Goal: Feedback & Contribution: Contribute content

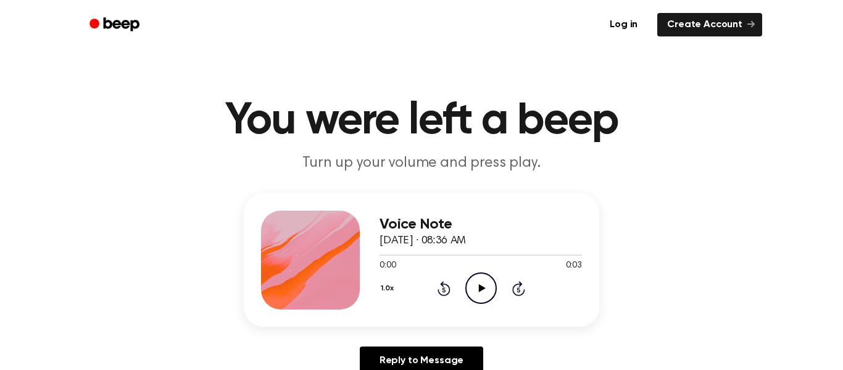
click at [478, 290] on icon at bounding box center [481, 288] width 7 height 8
click at [483, 292] on icon "Play Audio" at bounding box center [480, 287] width 31 height 31
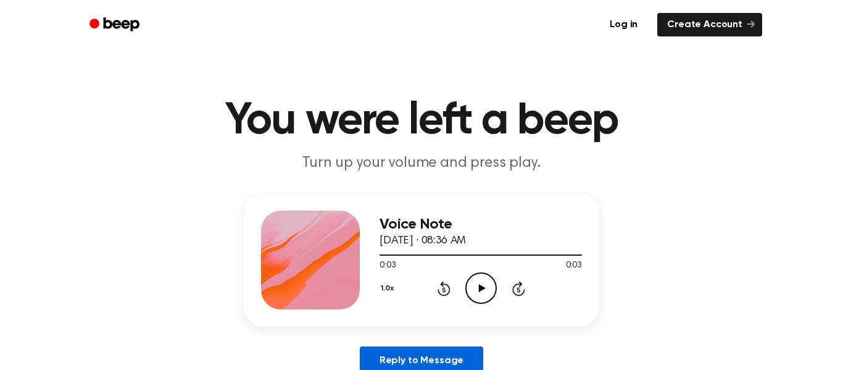
click at [428, 355] on link "Reply to Message" at bounding box center [421, 360] width 123 height 28
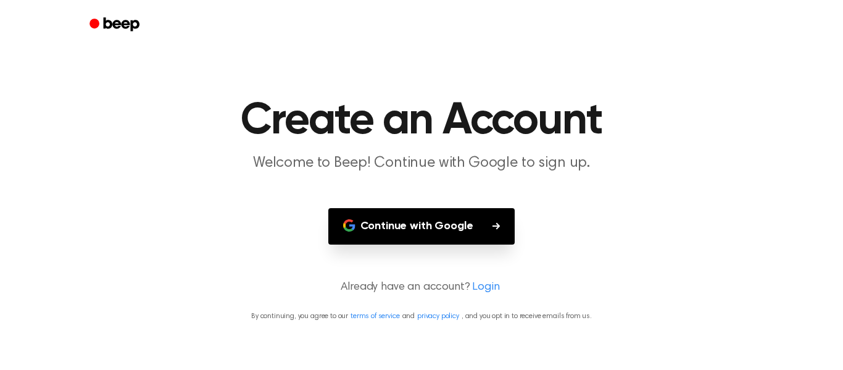
click at [461, 239] on button "Continue with Google" at bounding box center [421, 226] width 187 height 36
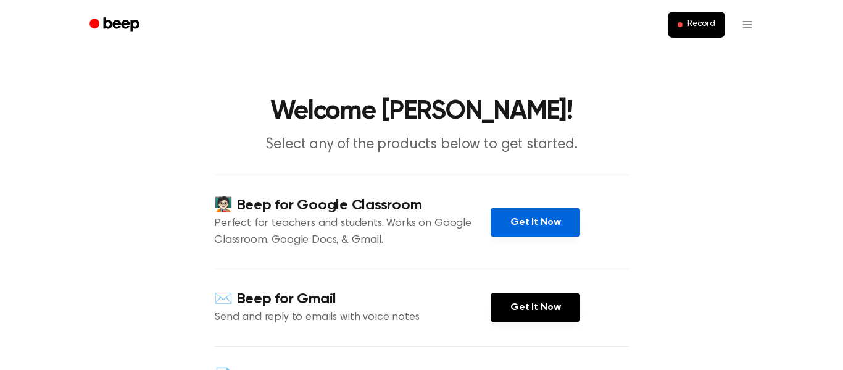
click at [523, 225] on link "Get It Now" at bounding box center [534, 222] width 89 height 28
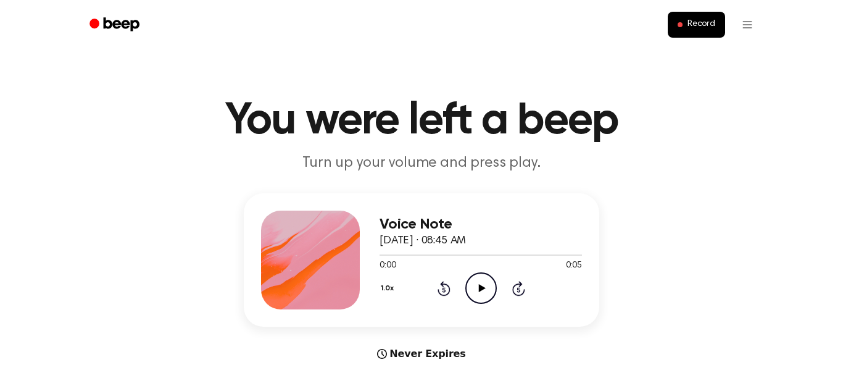
click at [489, 293] on icon "Play Audio" at bounding box center [480, 287] width 31 height 31
click at [489, 293] on icon "Pause Audio" at bounding box center [480, 287] width 31 height 31
click at [696, 23] on span "Record" at bounding box center [701, 24] width 28 height 11
click at [265, 262] on div at bounding box center [310, 259] width 99 height 99
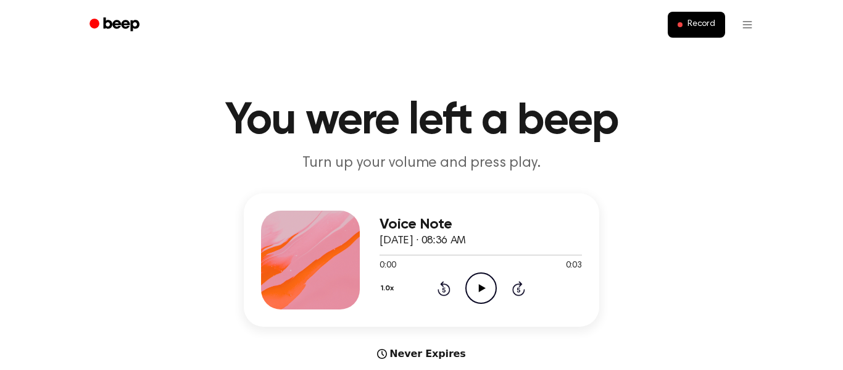
click at [475, 288] on icon "Play Audio" at bounding box center [480, 287] width 31 height 31
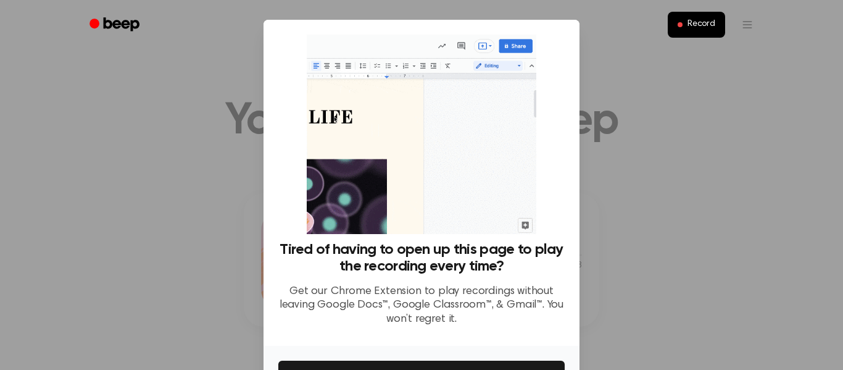
scroll to position [80, 0]
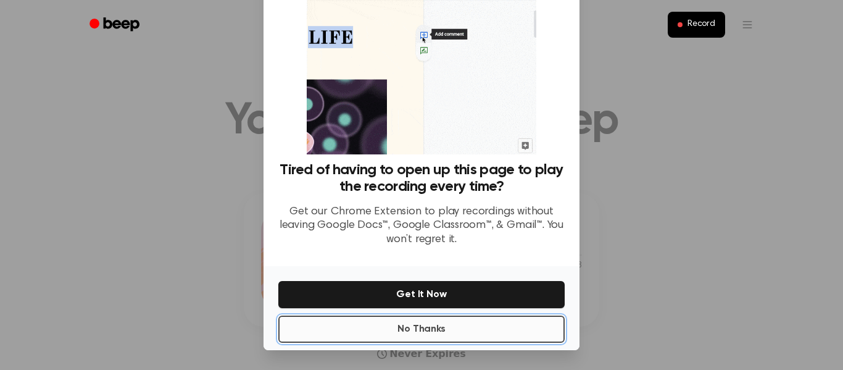
click at [358, 333] on button "No Thanks" at bounding box center [421, 328] width 286 height 27
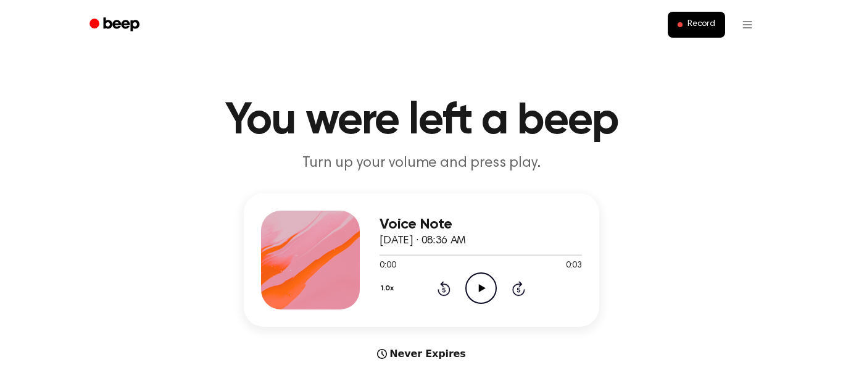
click at [485, 284] on icon "Play Audio" at bounding box center [480, 287] width 31 height 31
click at [449, 202] on div "Voice Note October 3, 2025 · 08:36 AM 0:03 0:03 Your browser does not support t…" at bounding box center [421, 259] width 355 height 133
click at [479, 289] on icon at bounding box center [481, 288] width 7 height 8
click at [481, 288] on icon at bounding box center [481, 288] width 7 height 8
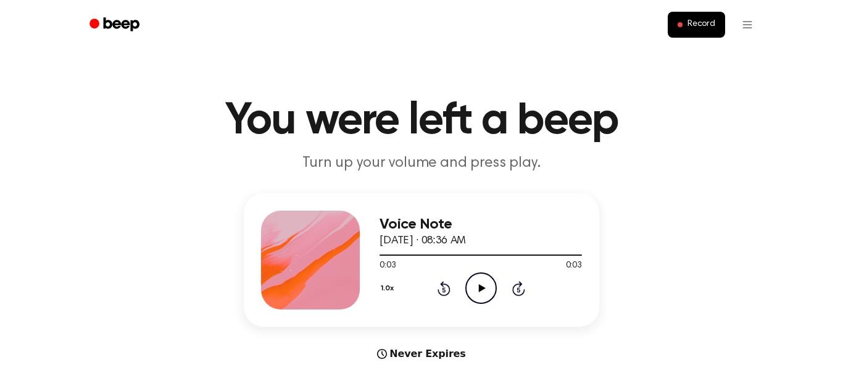
click at [481, 288] on icon at bounding box center [481, 288] width 7 height 8
click at [481, 286] on icon "Pause Audio" at bounding box center [480, 287] width 31 height 31
click at [481, 286] on icon at bounding box center [481, 288] width 7 height 8
click at [481, 286] on icon "Pause Audio" at bounding box center [480, 287] width 31 height 31
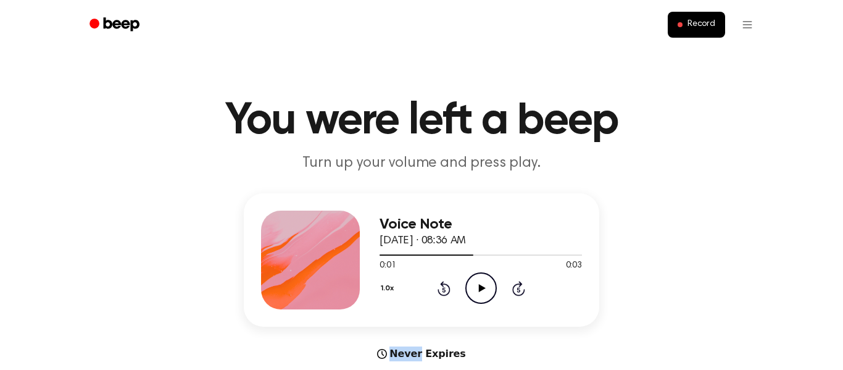
click at [481, 286] on icon at bounding box center [481, 288] width 7 height 8
click at [481, 287] on icon at bounding box center [481, 288] width 7 height 8
click at [481, 287] on icon "Pause Audio" at bounding box center [480, 287] width 31 height 31
click at [481, 287] on icon at bounding box center [481, 288] width 7 height 8
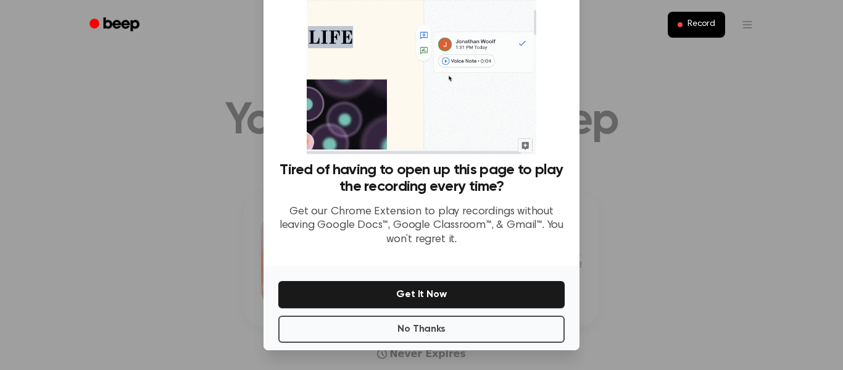
scroll to position [77, 0]
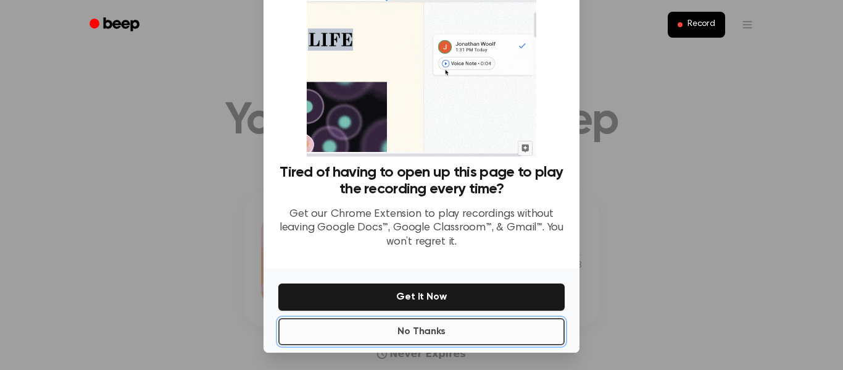
click at [426, 333] on button "No Thanks" at bounding box center [421, 331] width 286 height 27
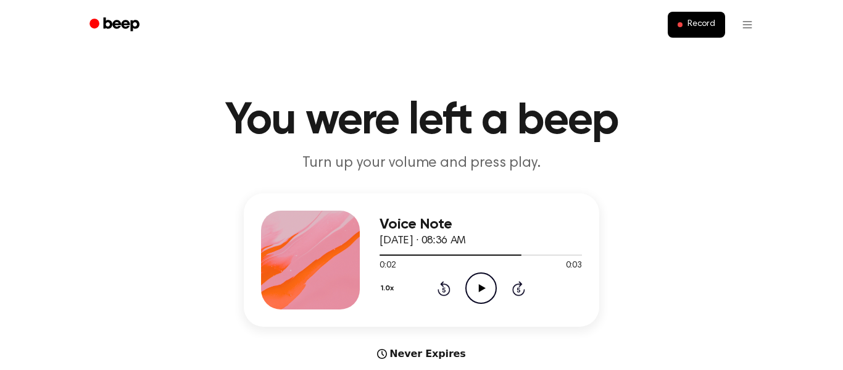
click at [481, 288] on icon at bounding box center [481, 288] width 7 height 8
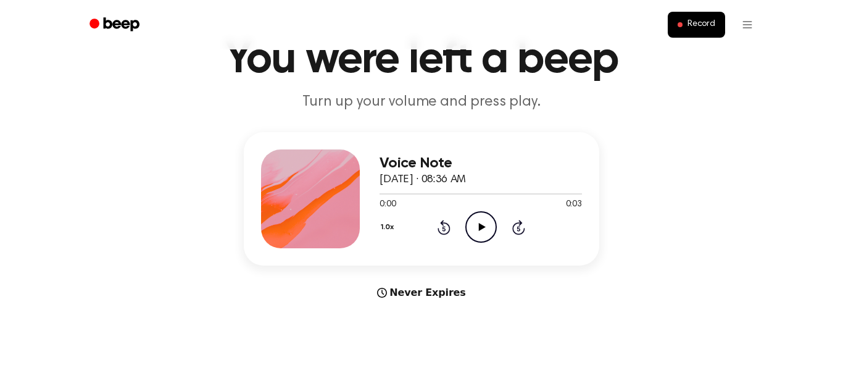
scroll to position [62, 0]
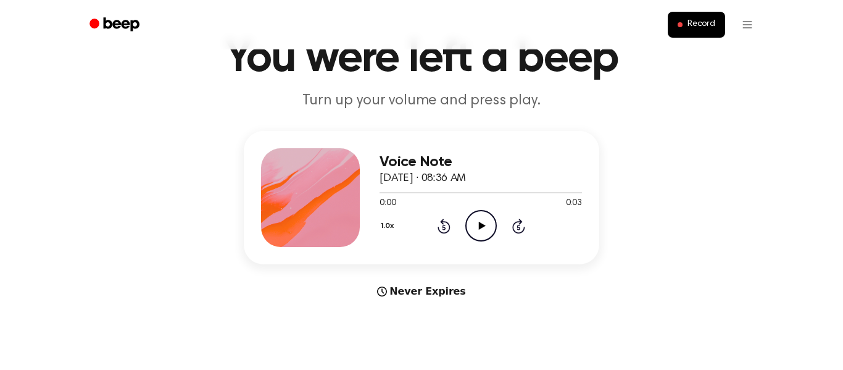
click at [484, 227] on icon "Play Audio" at bounding box center [480, 225] width 31 height 31
click at [485, 234] on icon "Play Audio" at bounding box center [480, 225] width 31 height 31
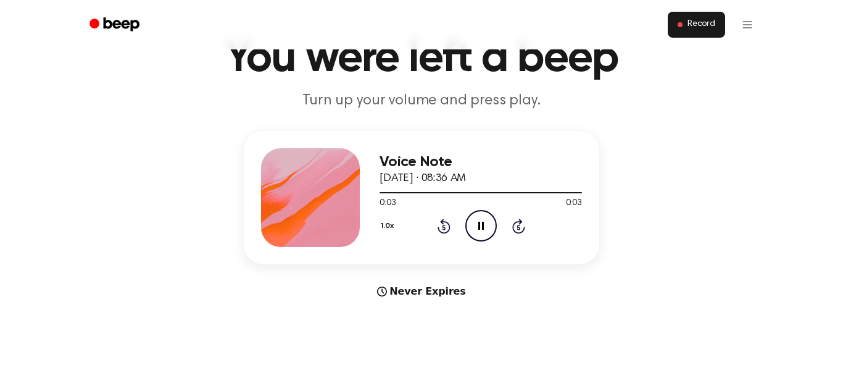
click at [688, 25] on span "Record" at bounding box center [701, 24] width 28 height 11
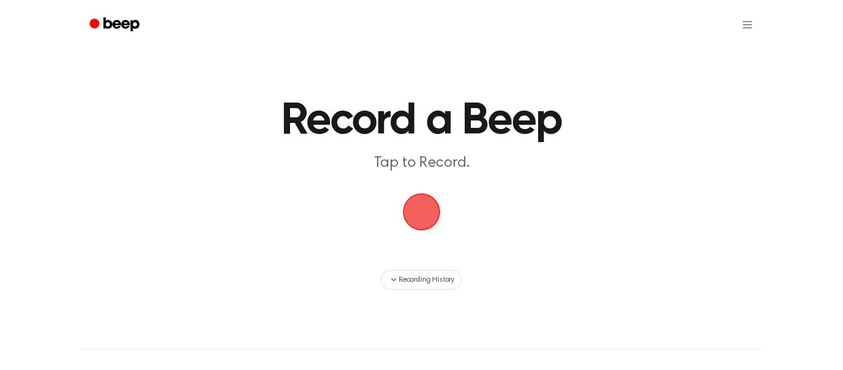
click at [417, 220] on span "button" at bounding box center [421, 211] width 35 height 35
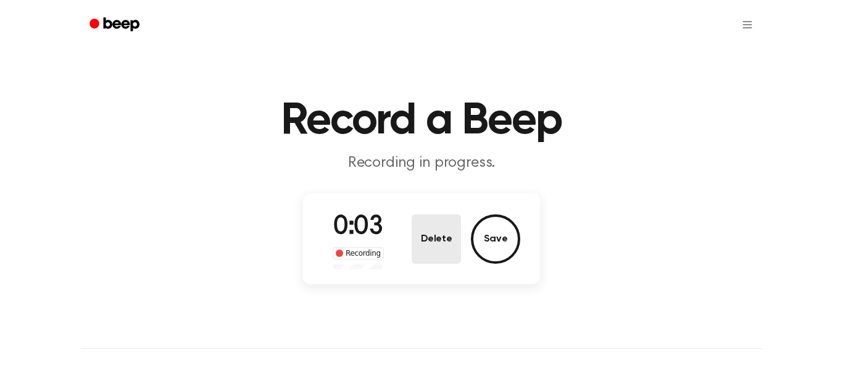
click at [437, 238] on button "Delete" at bounding box center [436, 238] width 49 height 49
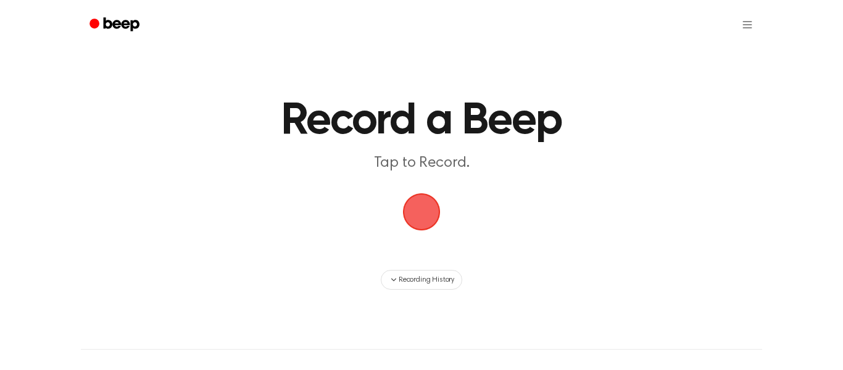
click at [425, 212] on span "button" at bounding box center [421, 211] width 35 height 35
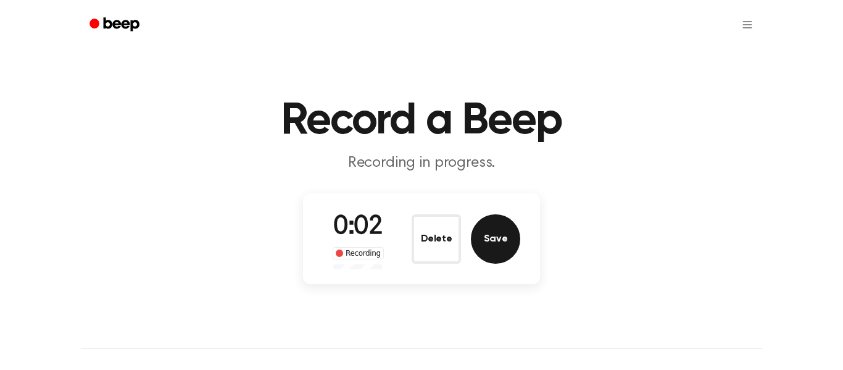
click at [502, 230] on button "Save" at bounding box center [495, 238] width 49 height 49
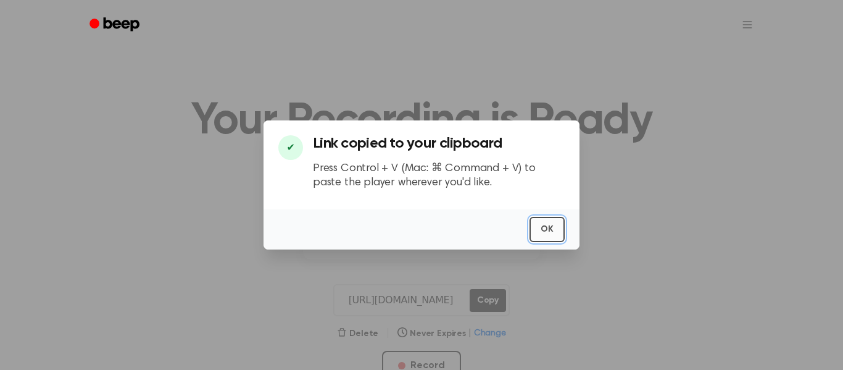
click at [550, 230] on button "OK" at bounding box center [546, 229] width 35 height 25
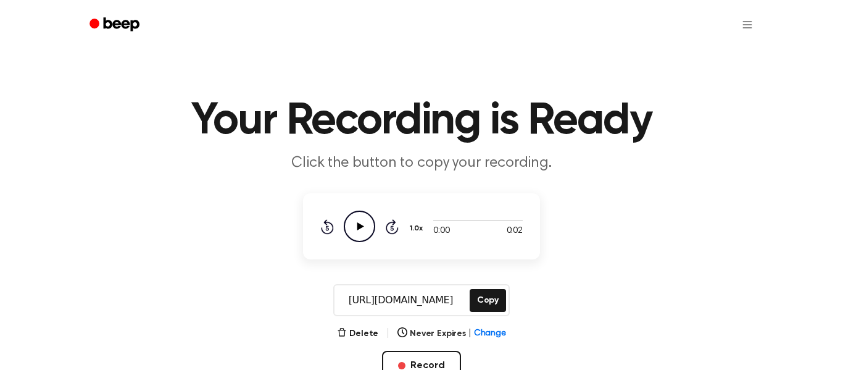
click at [355, 224] on icon "Play Audio" at bounding box center [359, 225] width 31 height 31
click at [367, 334] on button "Delete" at bounding box center [357, 333] width 41 height 13
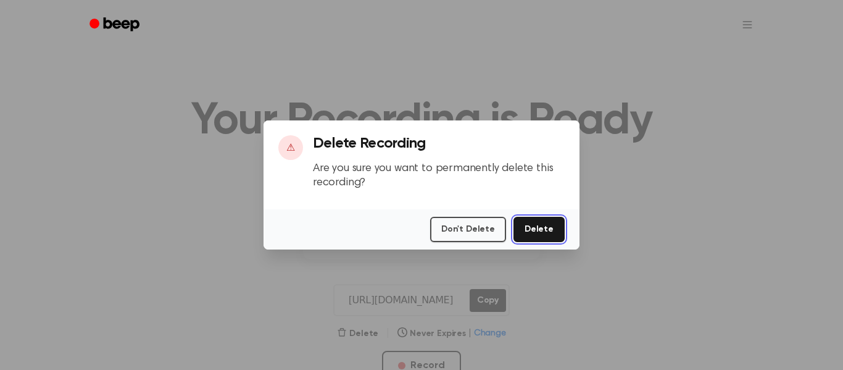
click at [537, 228] on button "Delete" at bounding box center [538, 229] width 51 height 25
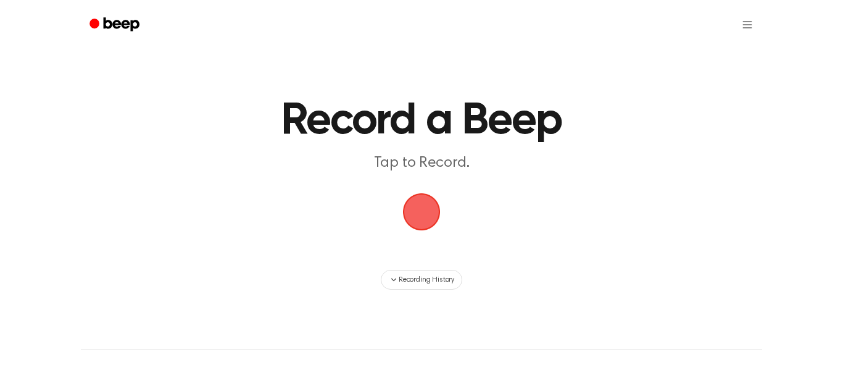
click at [429, 208] on span "button" at bounding box center [421, 211] width 44 height 44
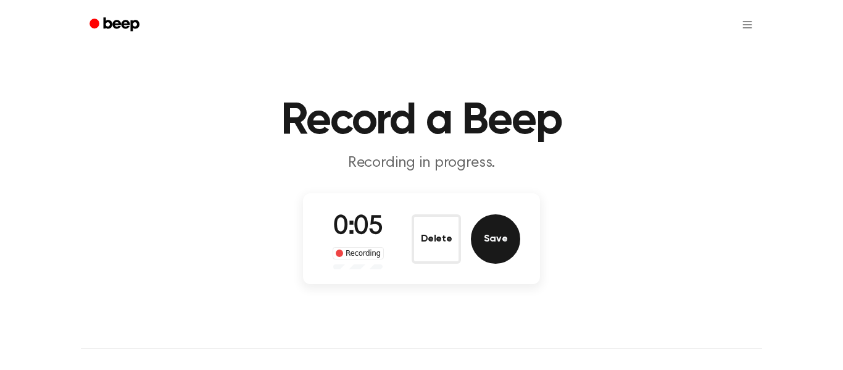
click at [484, 243] on button "Save" at bounding box center [495, 238] width 49 height 49
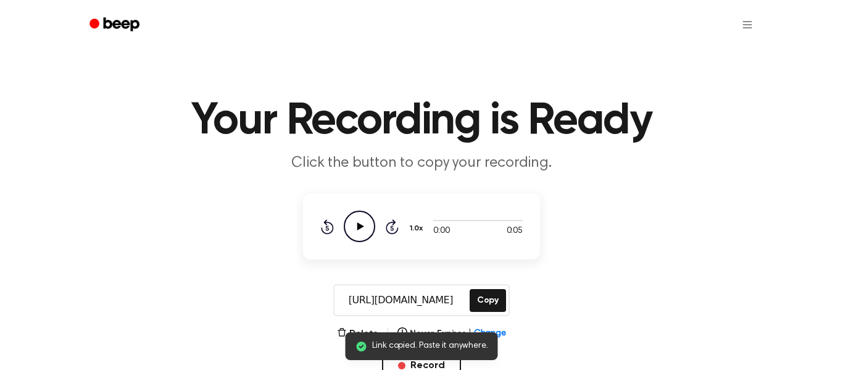
click at [366, 221] on icon "Play Audio" at bounding box center [359, 225] width 31 height 31
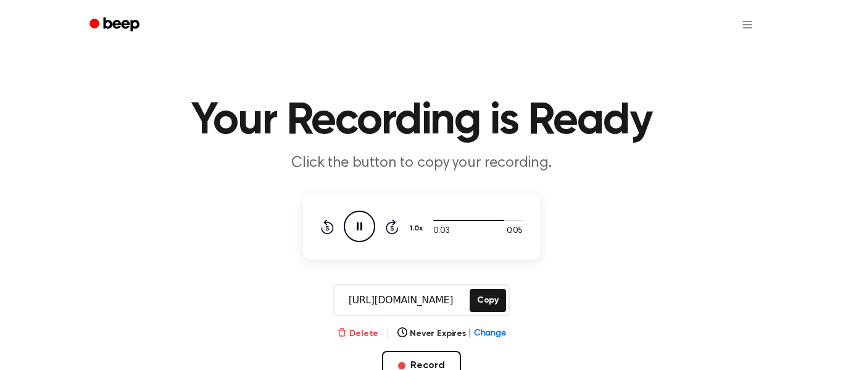
click at [364, 333] on button "Delete" at bounding box center [357, 333] width 41 height 13
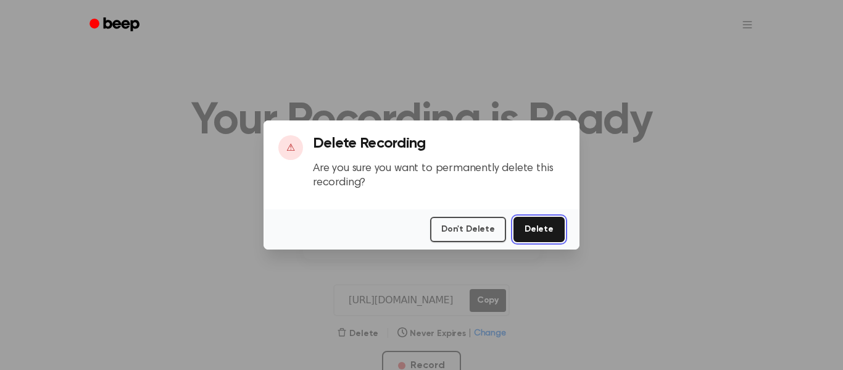
click at [542, 231] on button "Delete" at bounding box center [538, 229] width 51 height 25
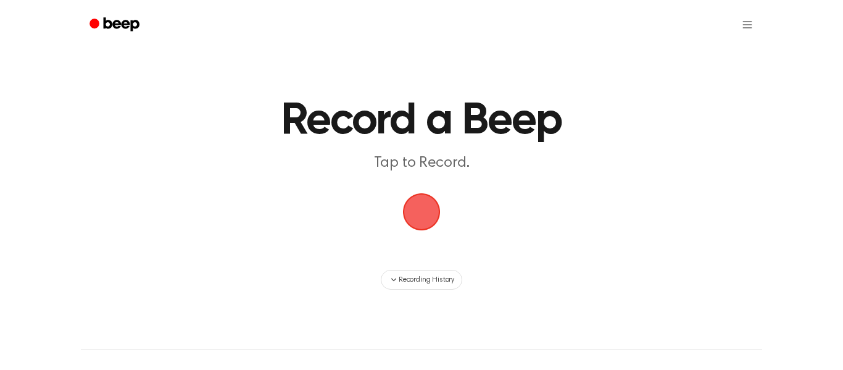
click at [423, 199] on span "button" at bounding box center [421, 211] width 35 height 35
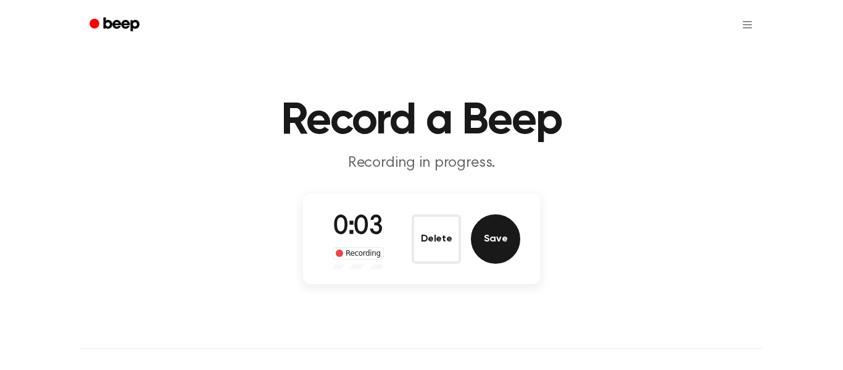
click at [508, 247] on button "Save" at bounding box center [495, 238] width 49 height 49
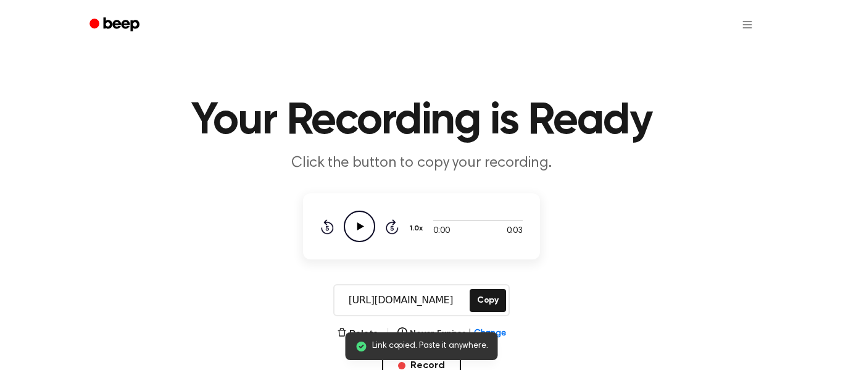
click at [363, 228] on icon "Play Audio" at bounding box center [359, 225] width 31 height 31
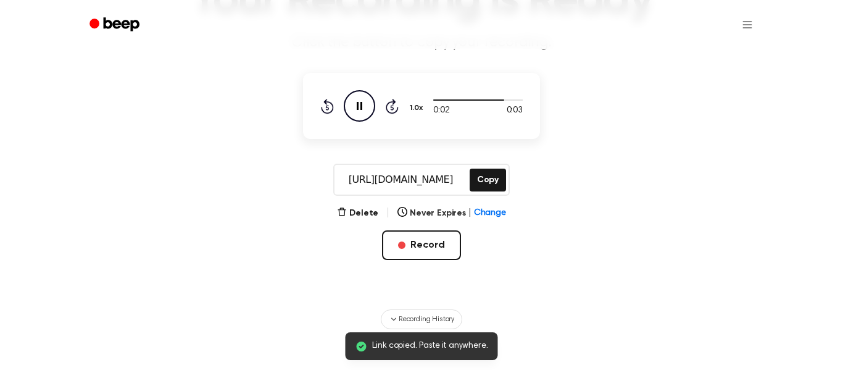
scroll to position [123, 0]
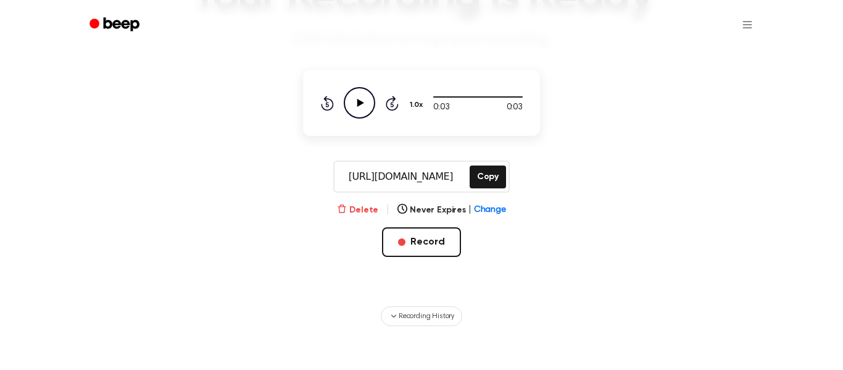
click at [369, 209] on button "Delete" at bounding box center [357, 210] width 41 height 13
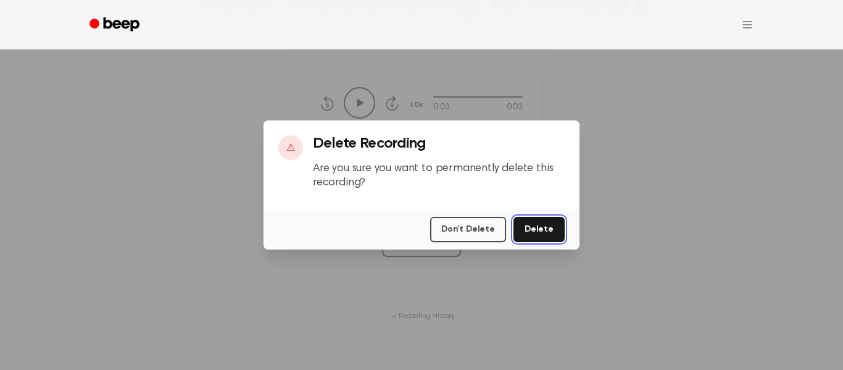
click at [548, 231] on button "Delete" at bounding box center [538, 229] width 51 height 25
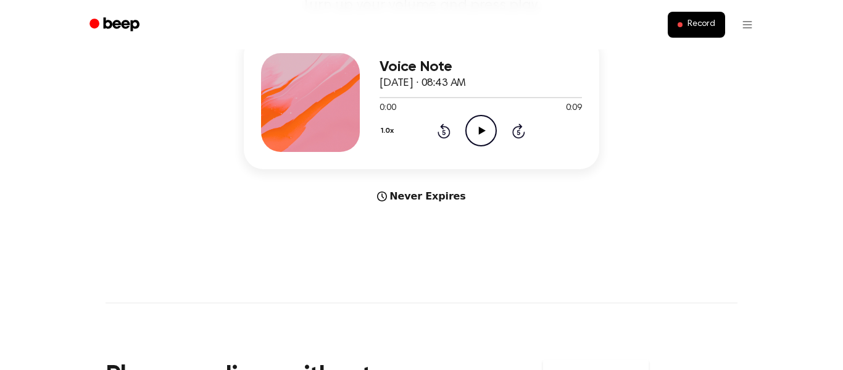
scroll to position [177, 0]
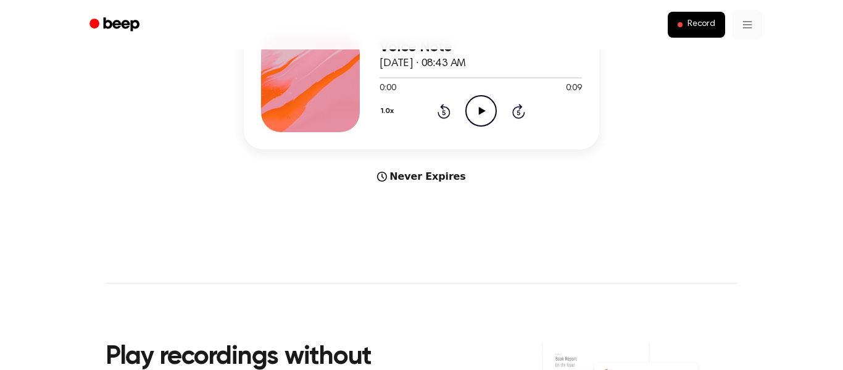
click at [753, 20] on html "Record You were left a beep Turn up your volume and press play. Voice Note Octo…" at bounding box center [421, 308] width 843 height 971
click at [706, 23] on html "Record You were left a beep Turn up your volume and press play. Voice Note Octo…" at bounding box center [421, 308] width 843 height 971
click at [706, 23] on span "Record" at bounding box center [701, 24] width 28 height 11
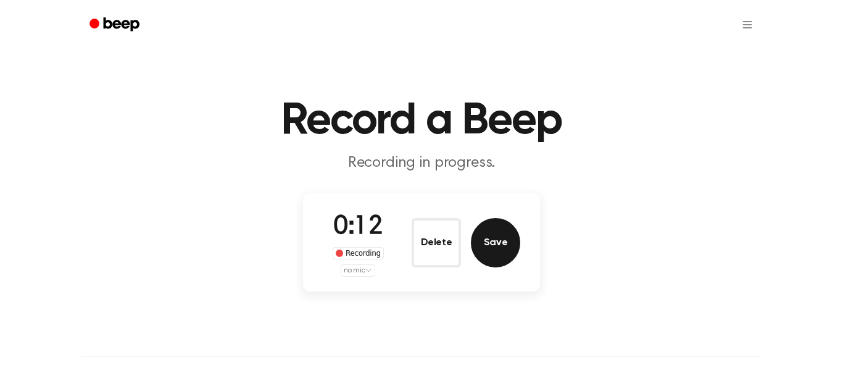
click at [492, 232] on button "Save" at bounding box center [495, 242] width 49 height 49
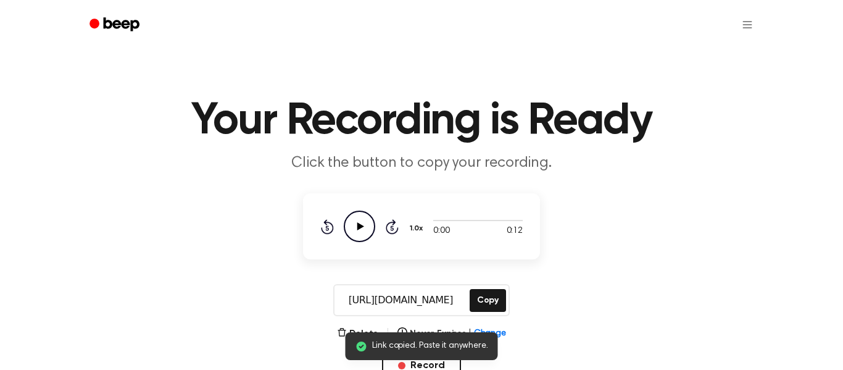
click at [362, 213] on icon "Play Audio" at bounding box center [359, 225] width 31 height 31
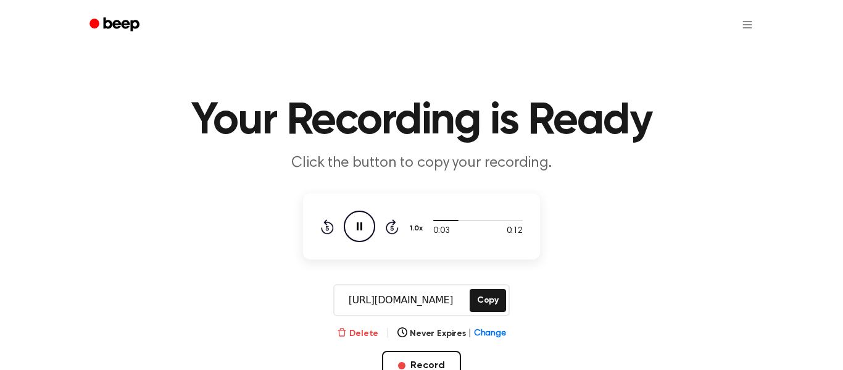
click at [369, 334] on button "Delete" at bounding box center [357, 333] width 41 height 13
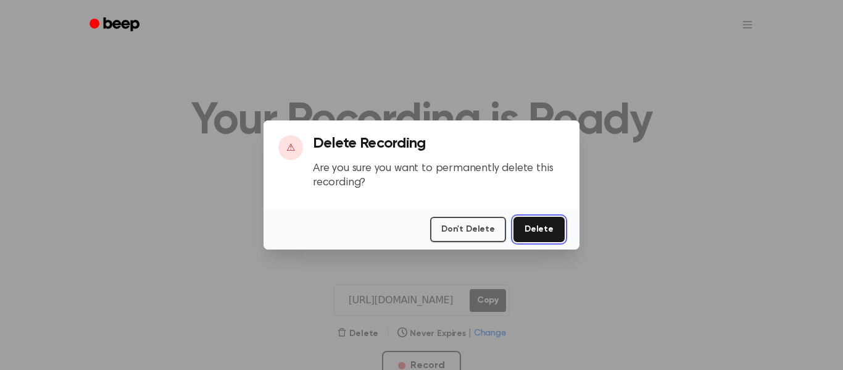
click at [539, 220] on button "Delete" at bounding box center [538, 229] width 51 height 25
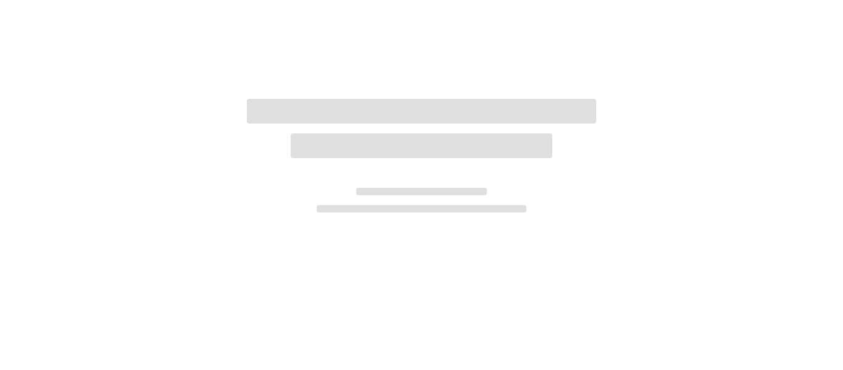
click at [536, 225] on div at bounding box center [421, 185] width 843 height 370
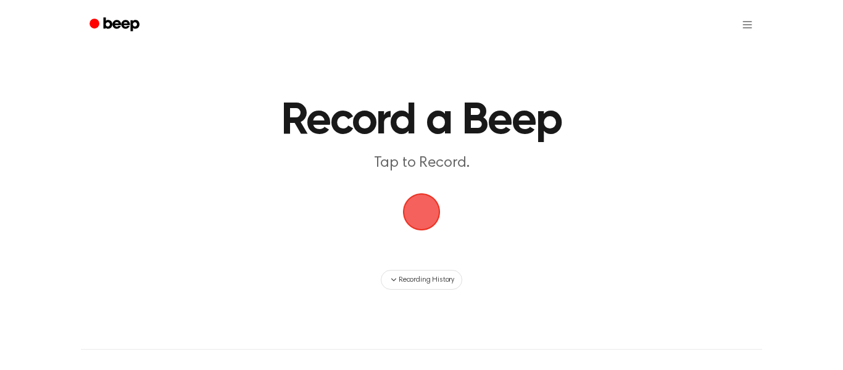
click at [536, 225] on main "Record a Beep Tap to Record. Recording History" at bounding box center [421, 144] width 843 height 289
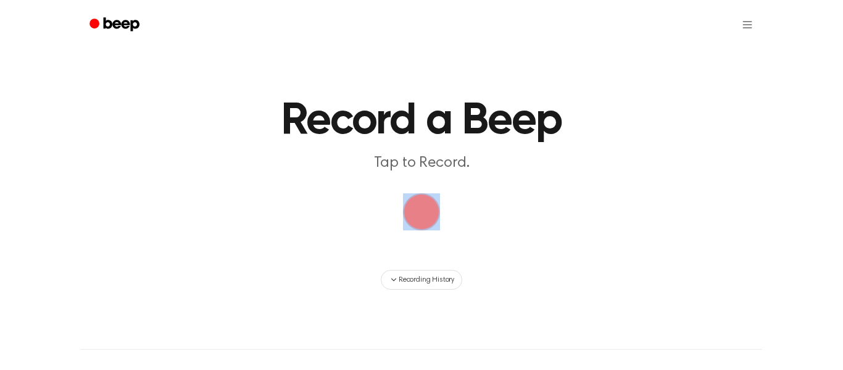
click at [536, 225] on main "Record a Beep Tap to Record. Recording History" at bounding box center [421, 144] width 843 height 289
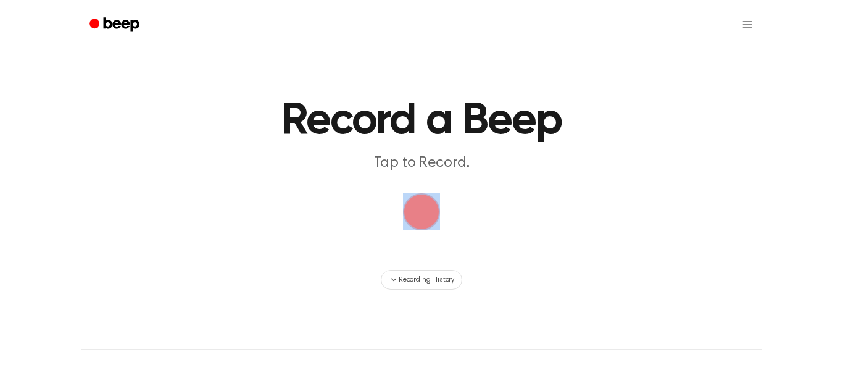
click at [536, 225] on main "Record a Beep Tap to Record. Recording History" at bounding box center [421, 144] width 843 height 289
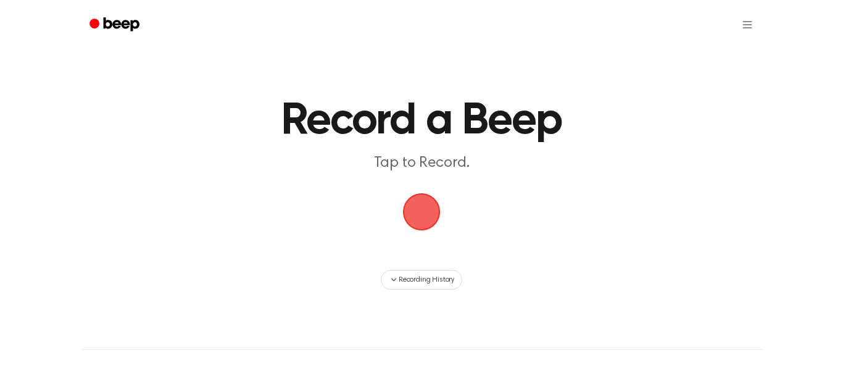
click at [536, 225] on main "Record a Beep Tap to Record. Recording History" at bounding box center [421, 144] width 843 height 289
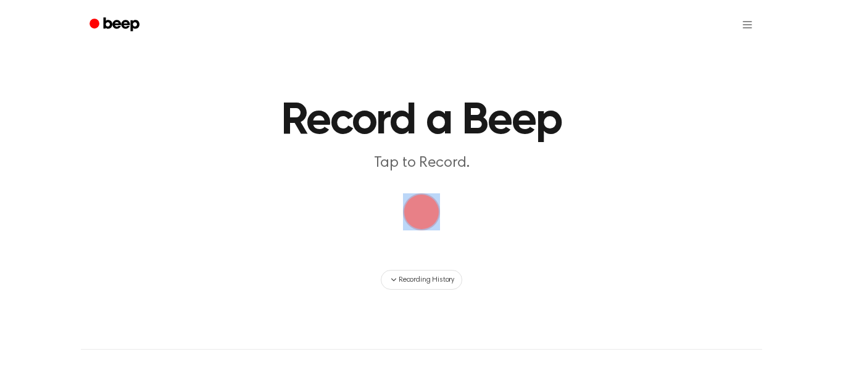
click at [536, 225] on main "Record a Beep Tap to Record. Recording History" at bounding box center [421, 144] width 843 height 289
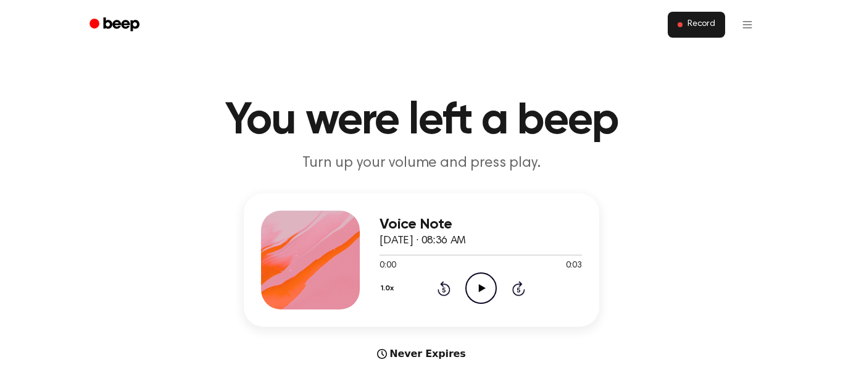
click at [697, 25] on span "Record" at bounding box center [701, 24] width 28 height 11
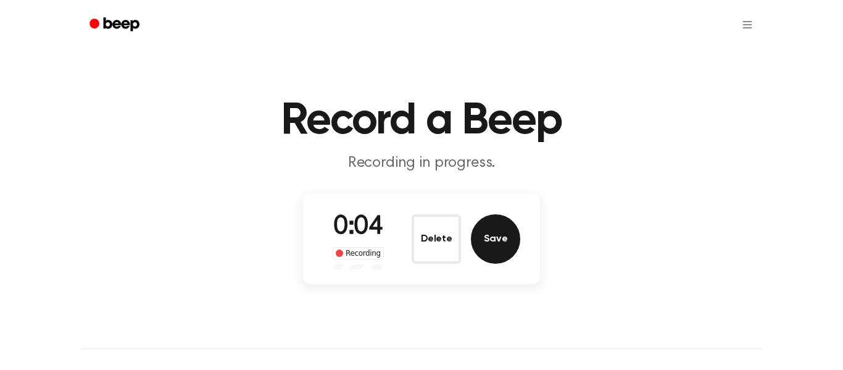
click at [508, 233] on button "Save" at bounding box center [495, 238] width 49 height 49
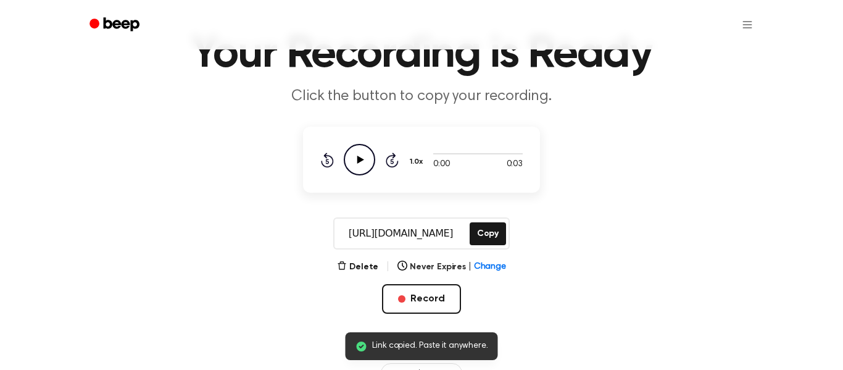
scroll to position [77, 0]
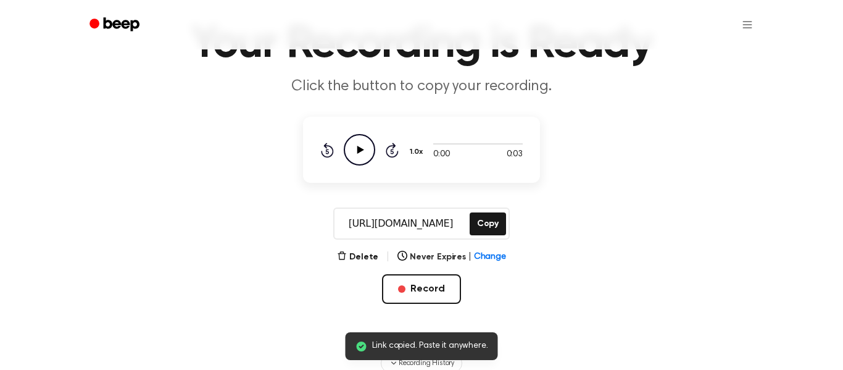
click at [358, 146] on icon "Play Audio" at bounding box center [359, 149] width 31 height 31
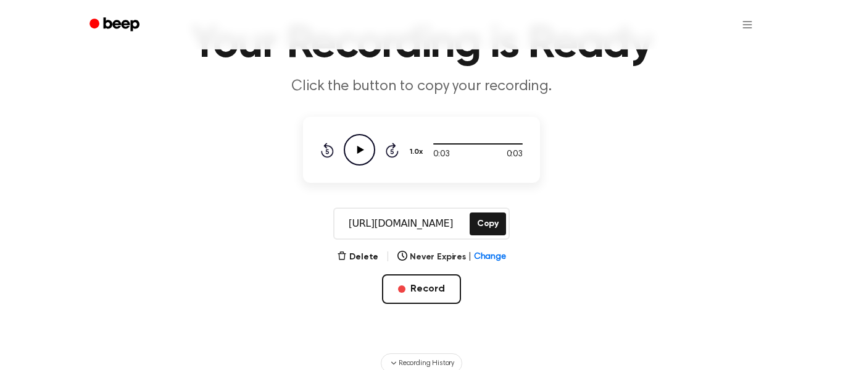
click at [358, 146] on icon "Play Audio" at bounding box center [359, 149] width 31 height 31
click at [358, 148] on icon at bounding box center [360, 150] width 7 height 8
click at [360, 152] on icon "Play Audio" at bounding box center [359, 149] width 31 height 31
click at [371, 258] on button "Delete" at bounding box center [357, 256] width 41 height 13
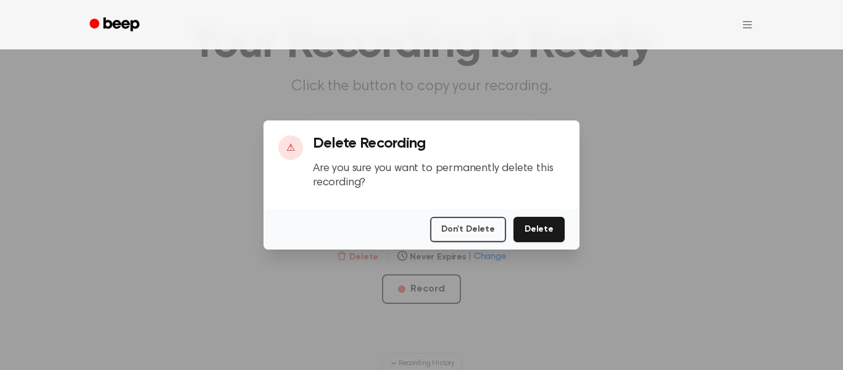
click at [371, 258] on div at bounding box center [421, 185] width 843 height 370
click at [549, 223] on button "Delete" at bounding box center [538, 229] width 51 height 25
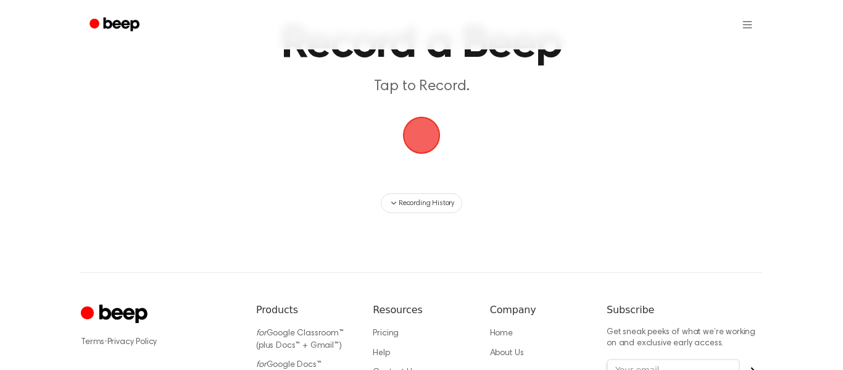
click at [421, 129] on span "button" at bounding box center [422, 135] width 40 height 40
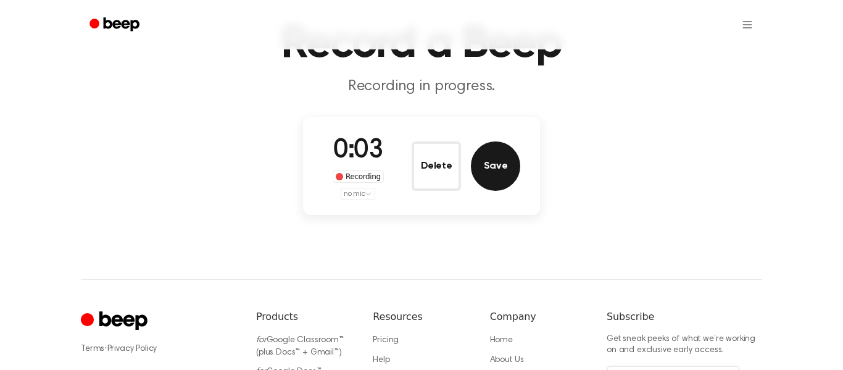
click at [507, 159] on button "Save" at bounding box center [495, 165] width 49 height 49
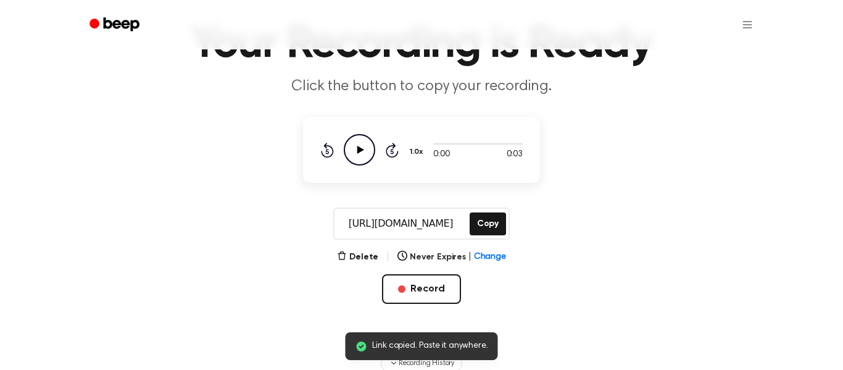
click at [360, 145] on icon "Play Audio" at bounding box center [359, 149] width 31 height 31
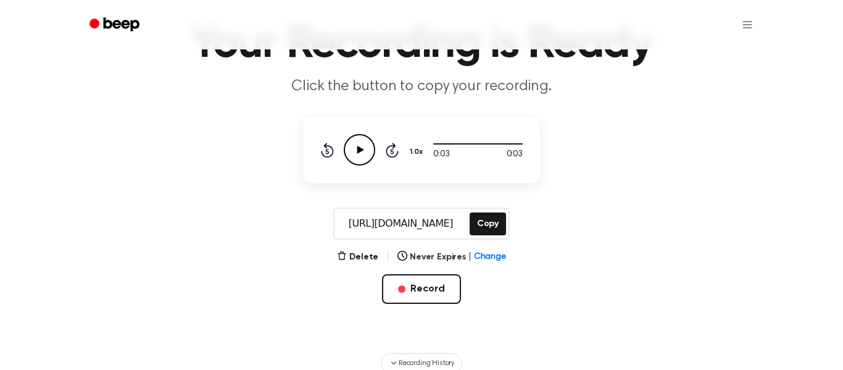
click at [360, 145] on icon "Play Audio" at bounding box center [359, 149] width 31 height 31
click at [495, 220] on button "Copy" at bounding box center [488, 223] width 36 height 23
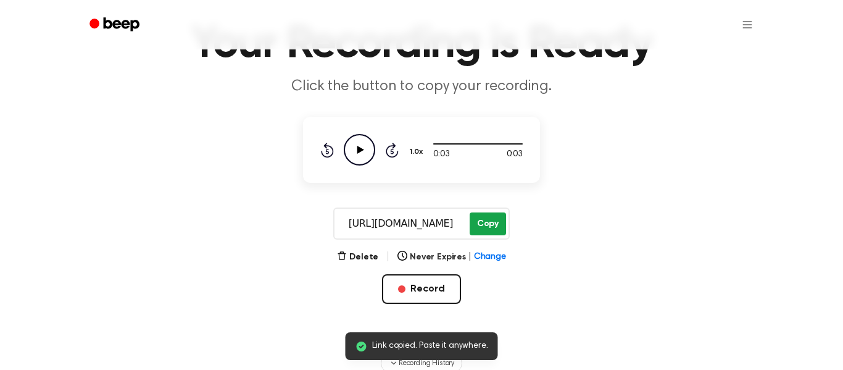
click at [495, 220] on button "Copy" at bounding box center [488, 223] width 36 height 23
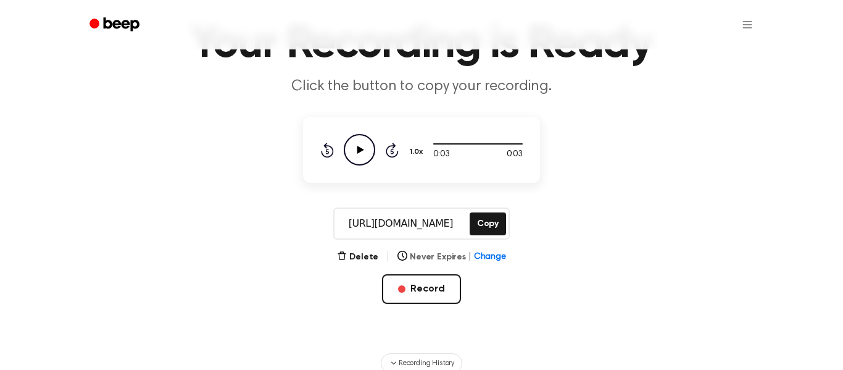
click at [418, 257] on button "Never Expires | Change" at bounding box center [451, 256] width 109 height 13
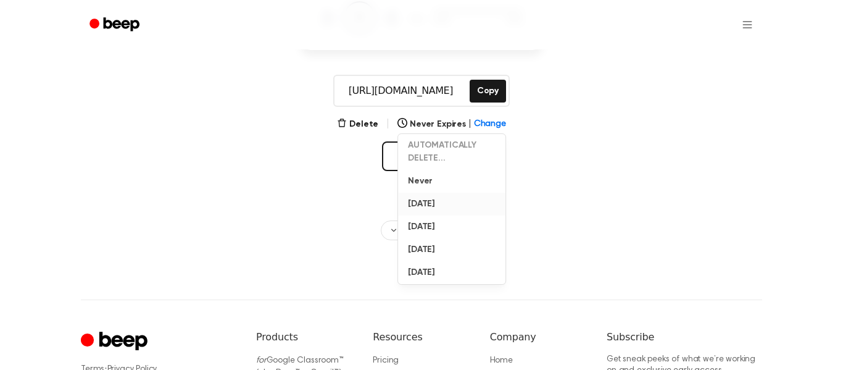
scroll to position [211, 0]
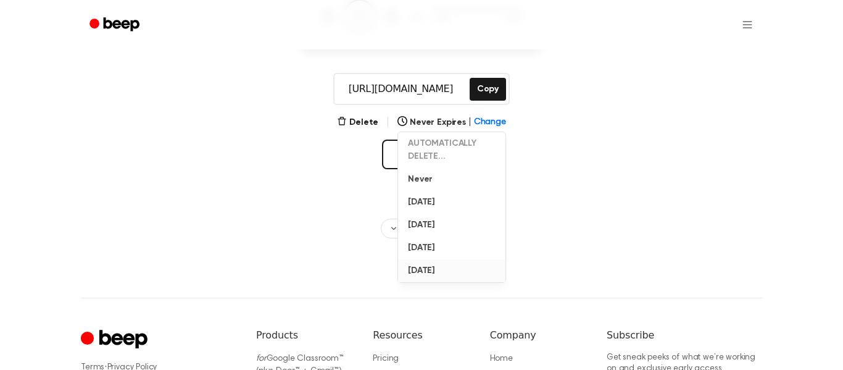
click at [434, 271] on button "[DATE]" at bounding box center [451, 270] width 107 height 23
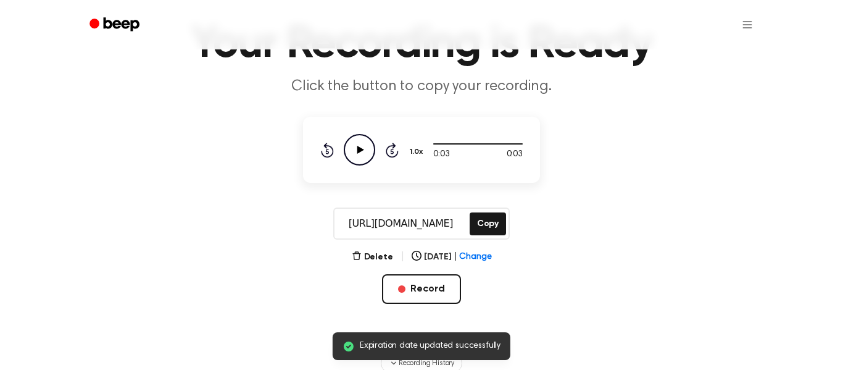
scroll to position [0, 0]
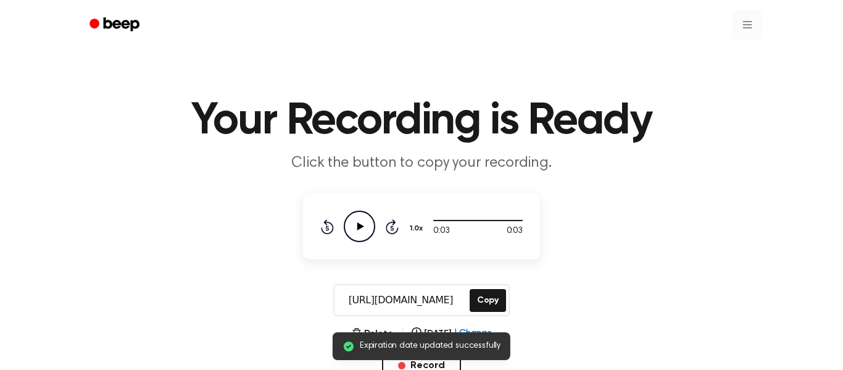
click at [742, 28] on html "Expiration date updated successfully Your Recording is Ready Click the button t…" at bounding box center [421, 371] width 843 height 743
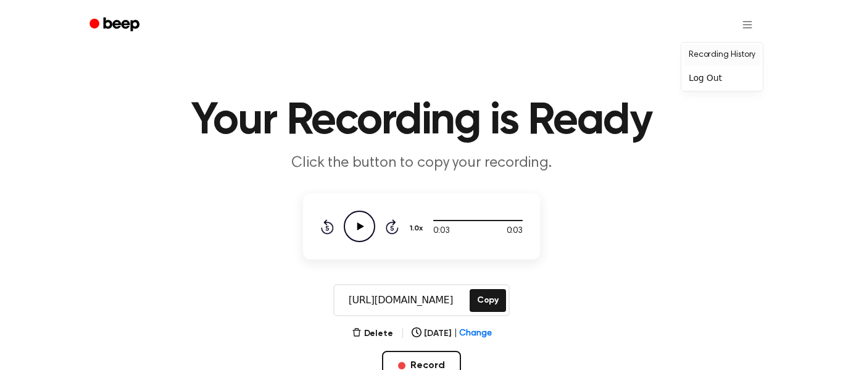
click at [735, 55] on link "Recording History" at bounding box center [722, 55] width 77 height 20
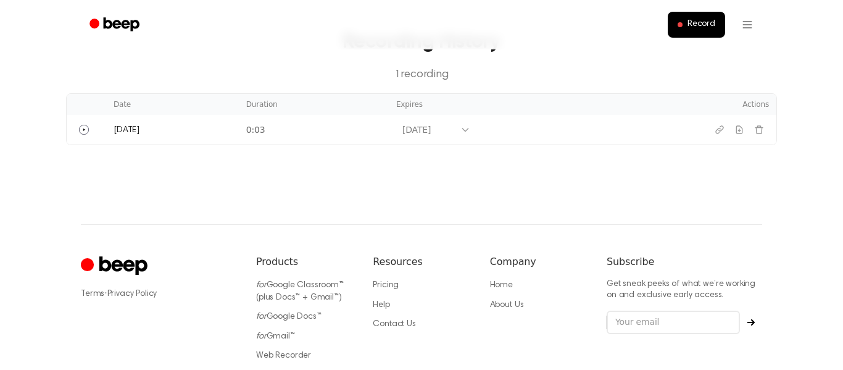
scroll to position [75, 0]
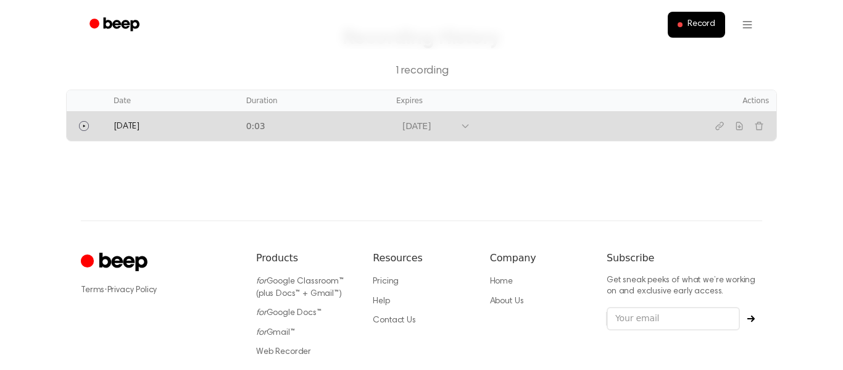
click at [648, 118] on td "[DATE]" at bounding box center [533, 126] width 289 height 30
click at [84, 128] on icon "Play" at bounding box center [84, 126] width 10 height 10
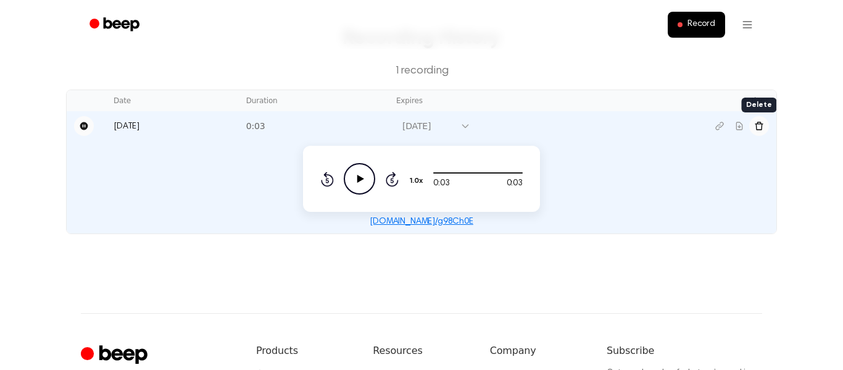
click at [756, 126] on icon "Delete recording" at bounding box center [759, 126] width 10 height 10
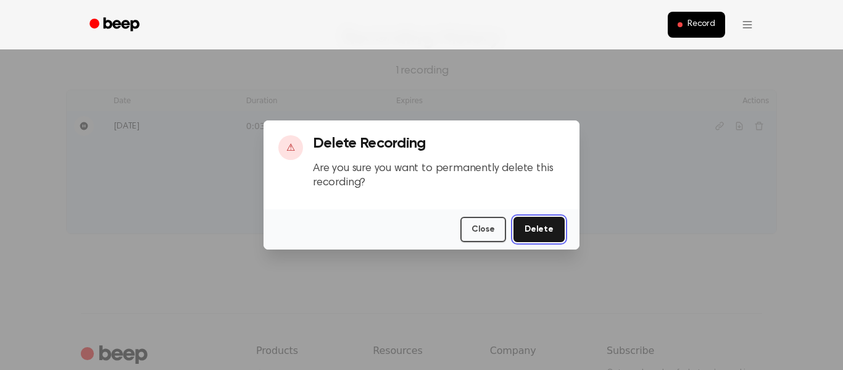
click at [545, 228] on button "Delete" at bounding box center [538, 229] width 51 height 25
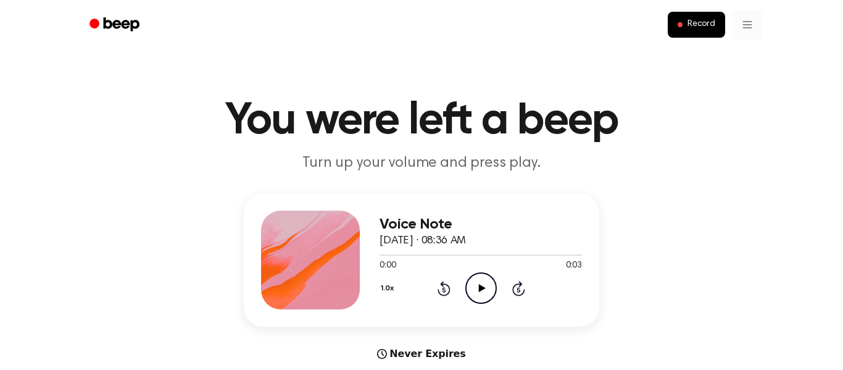
click at [692, 22] on span "Record" at bounding box center [701, 24] width 28 height 11
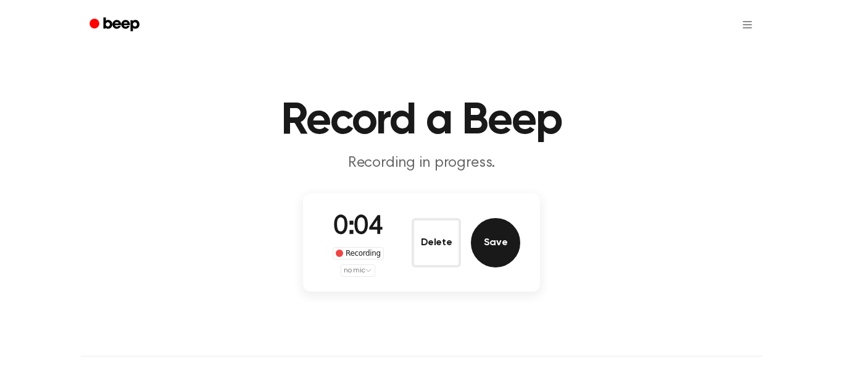
click at [471, 236] on button "Save" at bounding box center [495, 242] width 49 height 49
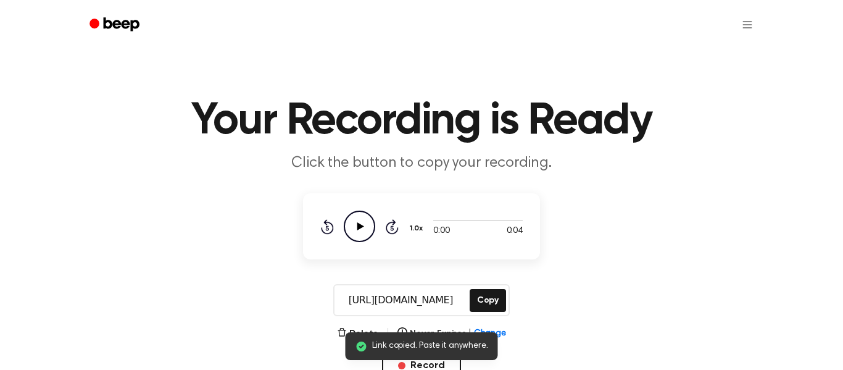
click at [365, 226] on icon "Play Audio" at bounding box center [359, 225] width 31 height 31
